Goal: Find specific page/section

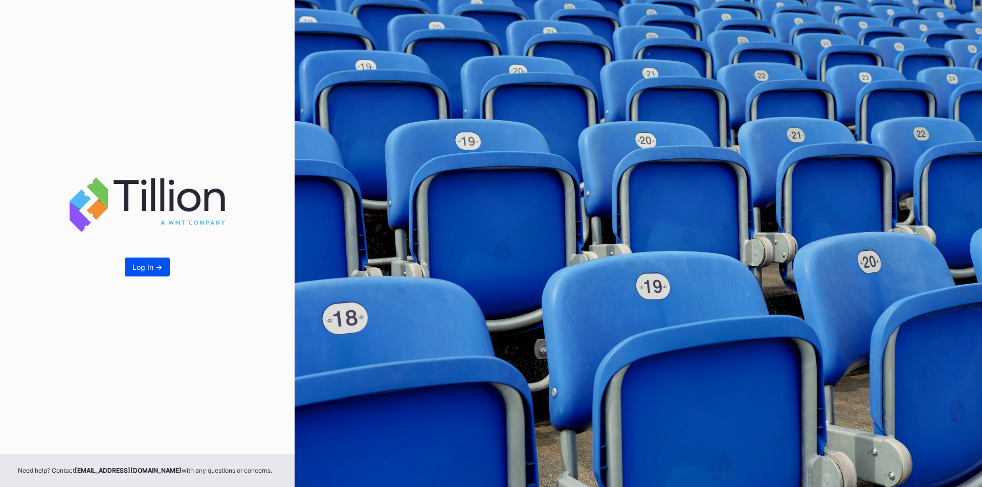
click at [156, 261] on button "Log In ->" at bounding box center [147, 267] width 45 height 19
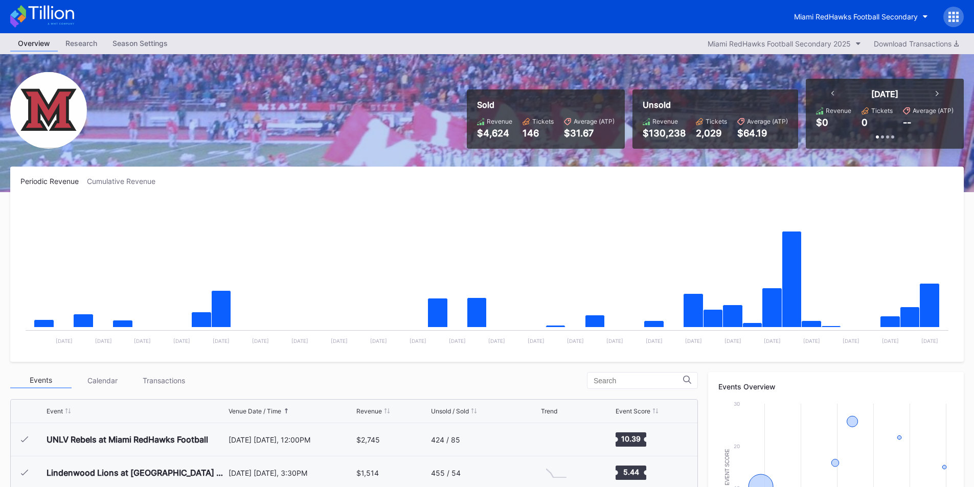
click at [814, 7] on div "Miami RedHawks Football Secondary" at bounding box center [874, 17] width 177 height 20
click at [812, 25] on button "Miami RedHawks Football Secondary" at bounding box center [860, 16] width 149 height 19
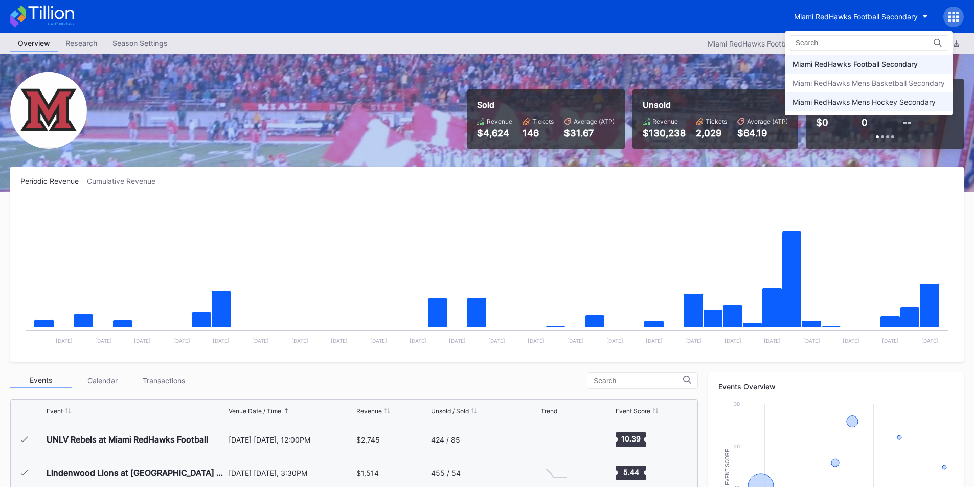
click at [809, 106] on div "Miami RedHawks Mens Hockey Secondary" at bounding box center [863, 102] width 143 height 9
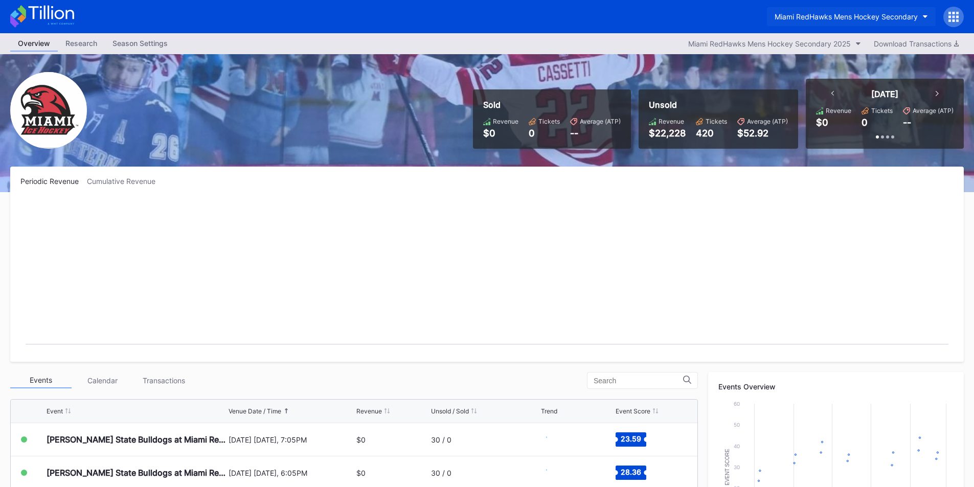
click at [849, 12] on button "Miami RedHawks Mens Hockey Secondary" at bounding box center [851, 16] width 169 height 19
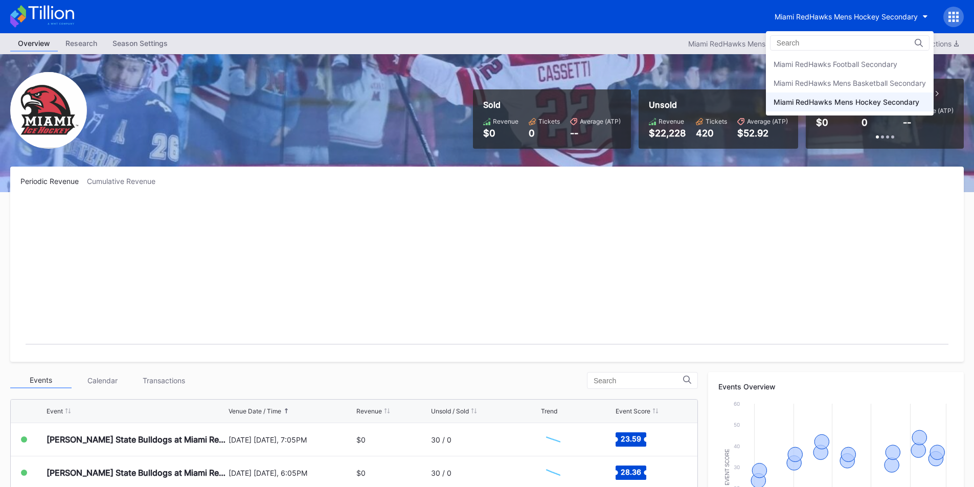
click at [835, 54] on div "Miami RedHawks Football Secondary Miami RedHawks Mens Basketball Secondary Miam…" at bounding box center [850, 73] width 168 height 84
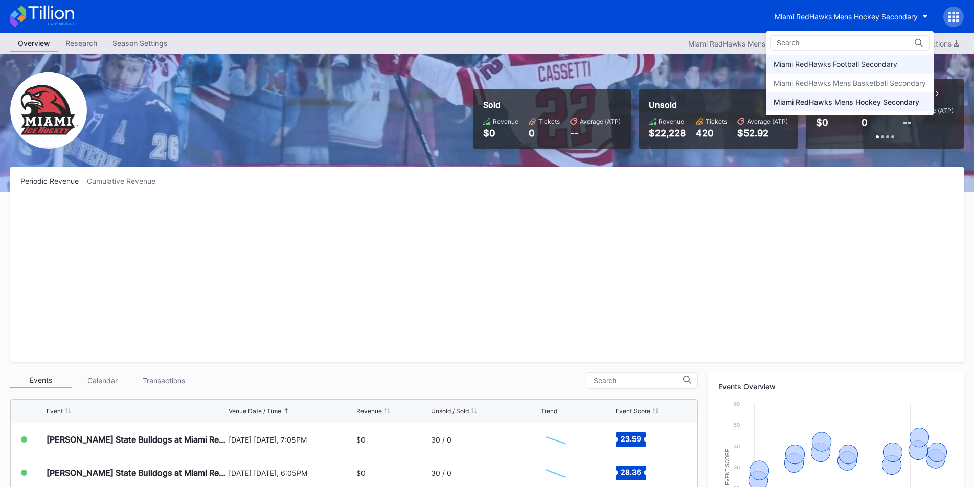
click at [836, 60] on div "Miami RedHawks Football Secondary" at bounding box center [836, 64] width 124 height 9
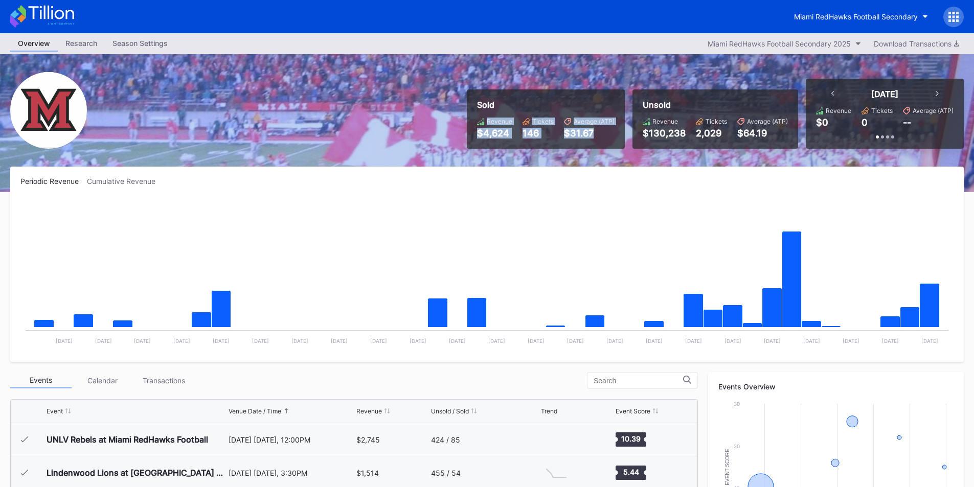
drag, startPoint x: 476, startPoint y: 119, endPoint x: 604, endPoint y: 138, distance: 129.3
click at [604, 138] on div "Sold Revenue $4,624 Tickets 146 Average (ATP) $31.67" at bounding box center [546, 118] width 158 height 59
click at [606, 138] on div "$31.67" at bounding box center [589, 133] width 51 height 11
click at [601, 128] on div "$31.67" at bounding box center [589, 133] width 51 height 11
